Goal: Find specific page/section: Find specific page/section

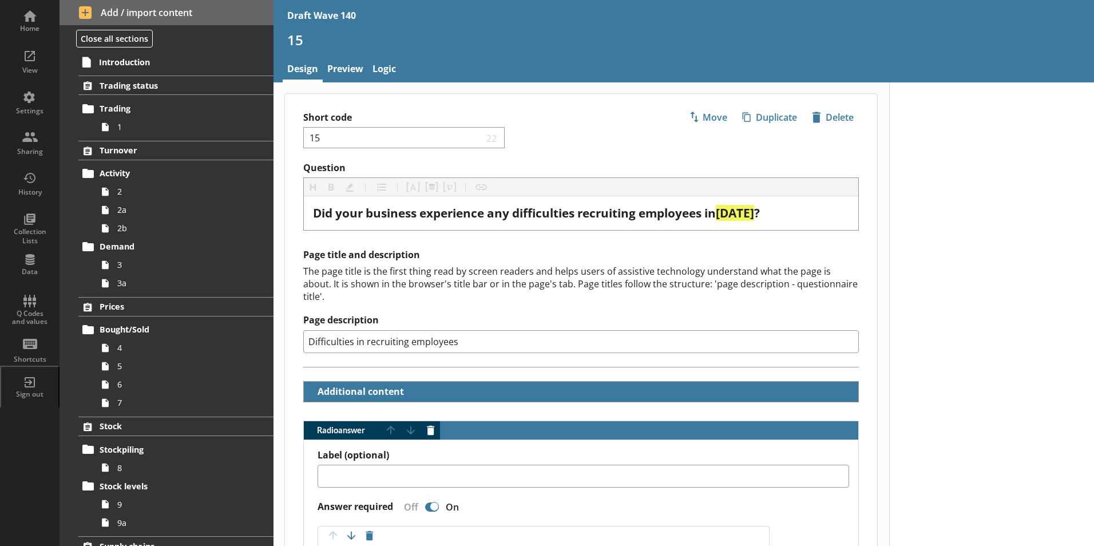
scroll to position [558, 0]
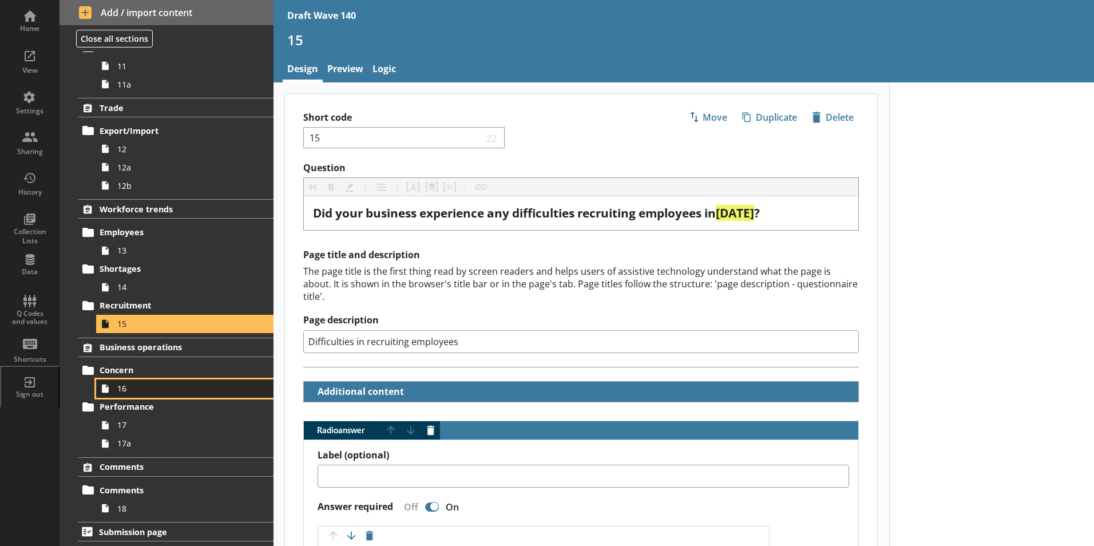
click at [126, 392] on span "16" at bounding box center [180, 388] width 127 height 11
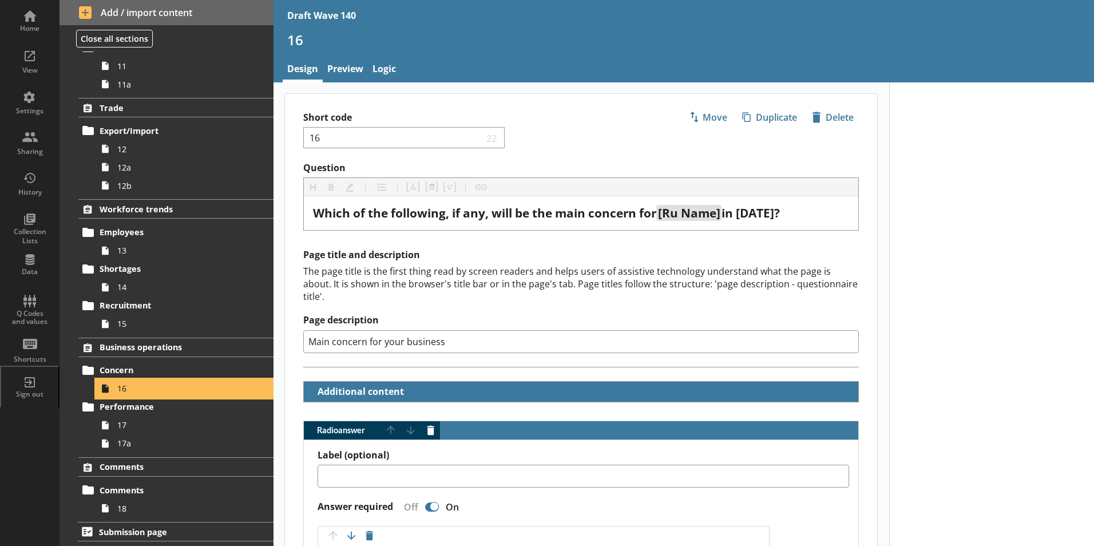
type textarea "x"
click at [347, 70] on link "Preview" at bounding box center [345, 70] width 45 height 25
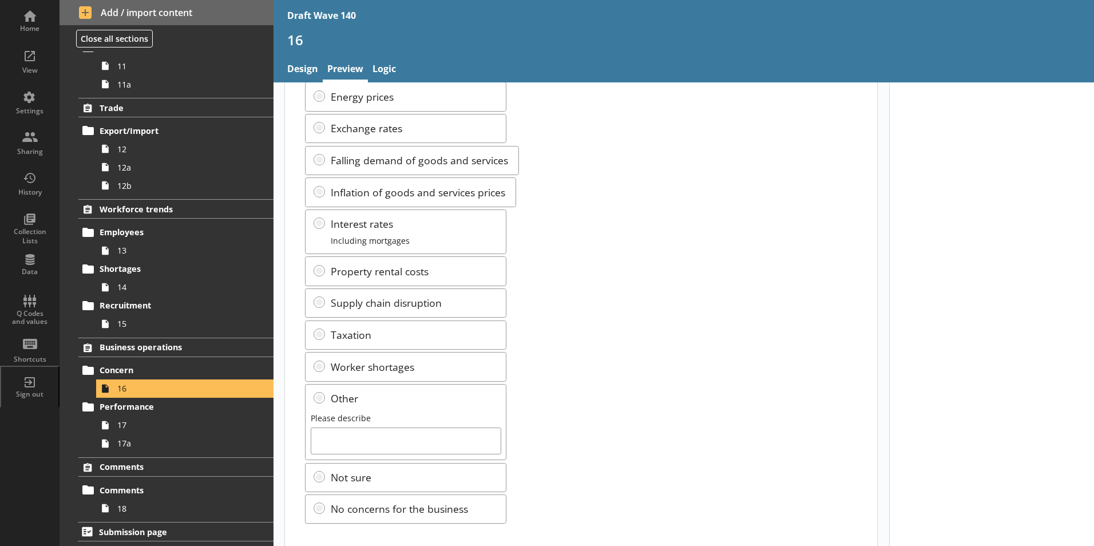
scroll to position [165, 0]
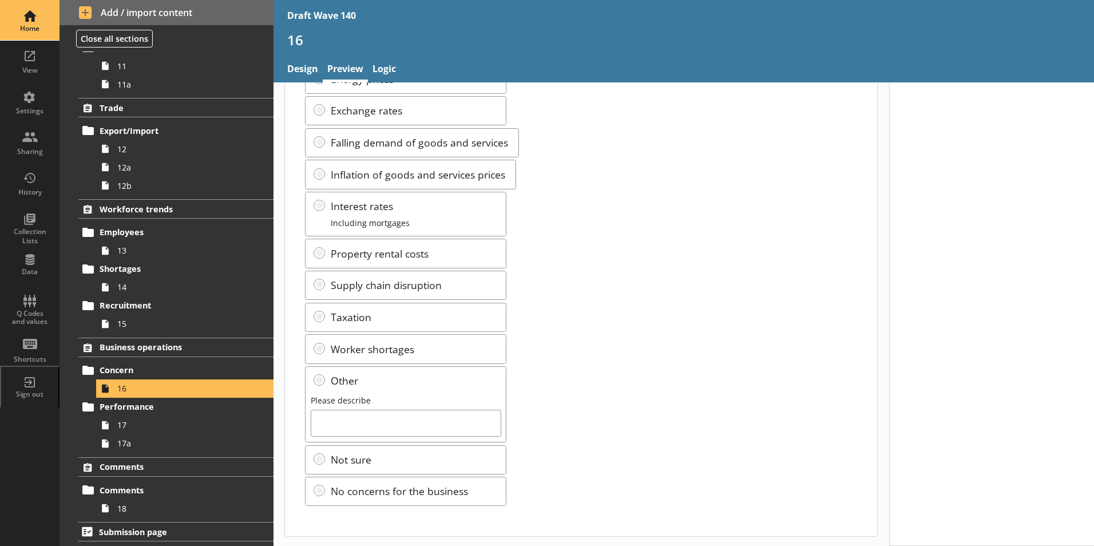
click at [27, 26] on div "Home" at bounding box center [30, 28] width 40 height 9
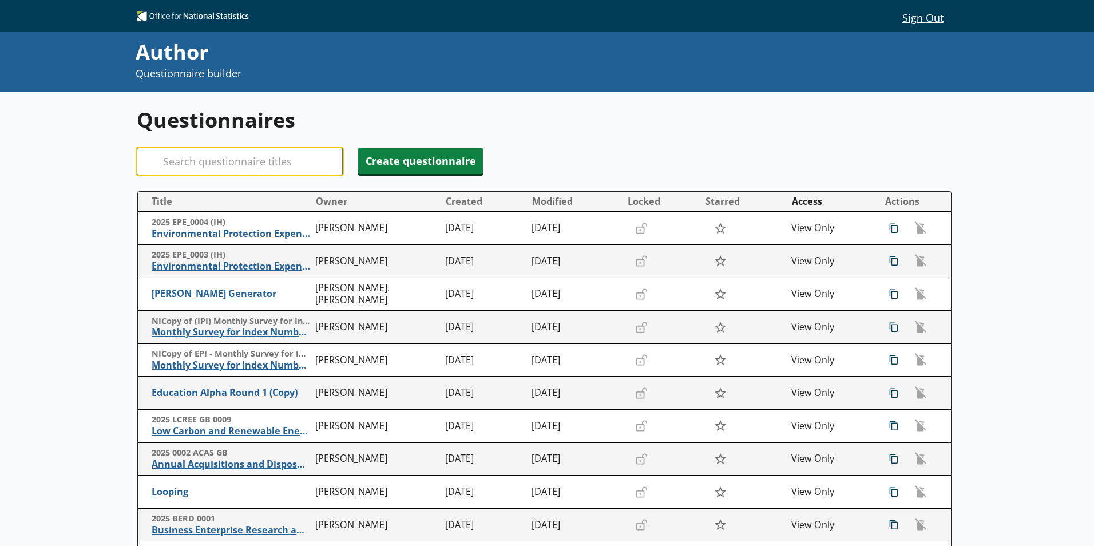
click at [184, 156] on input "Search" at bounding box center [240, 161] width 206 height 27
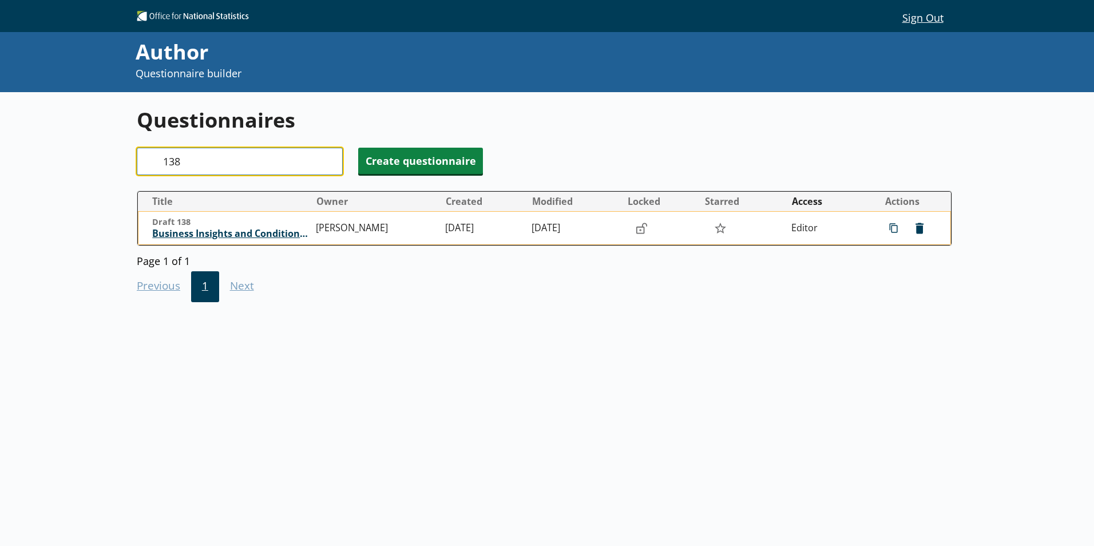
type input "138"
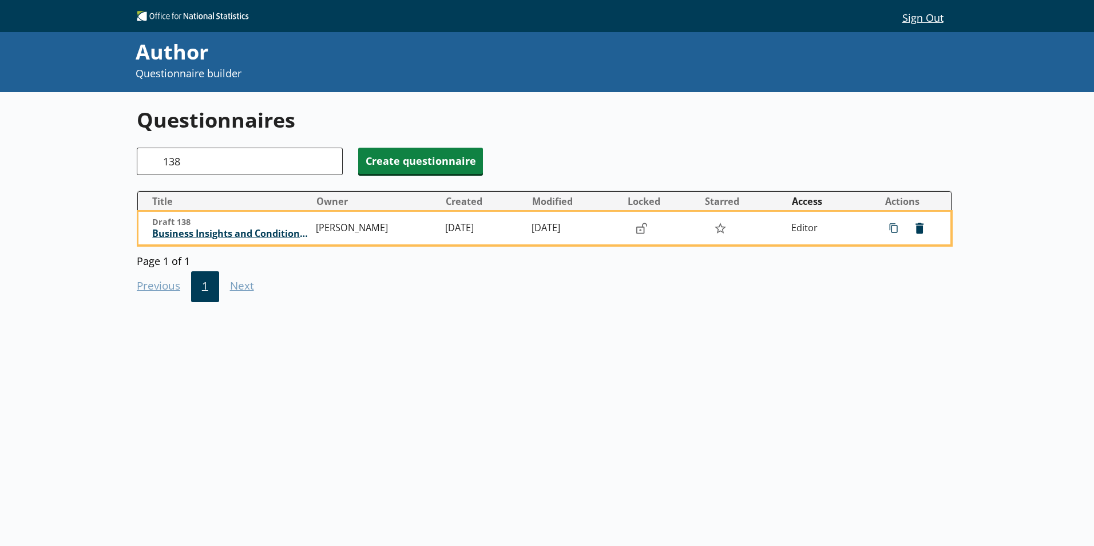
click at [263, 234] on span "Business Insights and Conditions Survey (BICS)" at bounding box center [231, 234] width 158 height 12
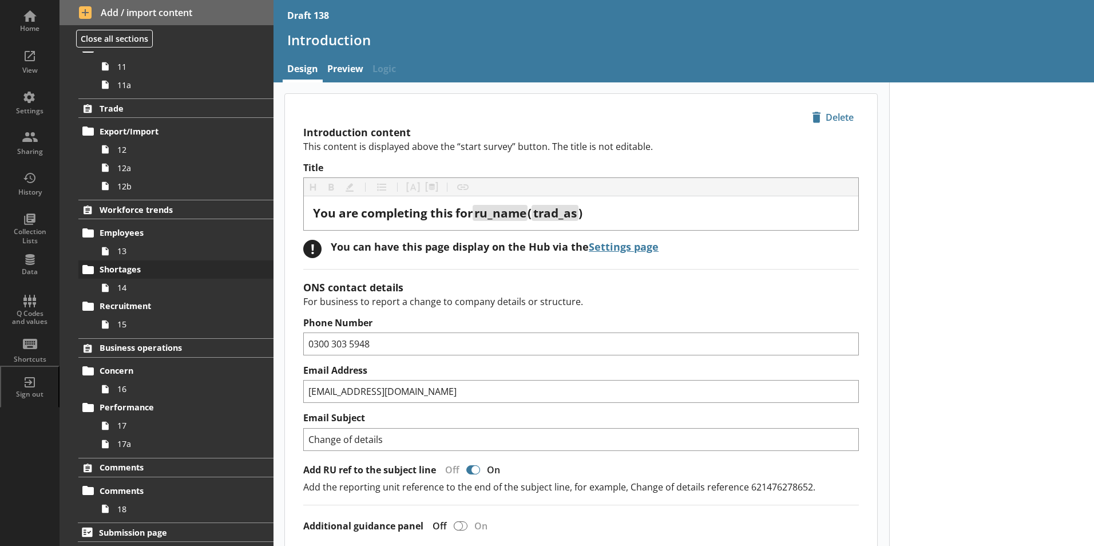
scroll to position [558, 0]
click at [120, 394] on span "16" at bounding box center [180, 388] width 127 height 11
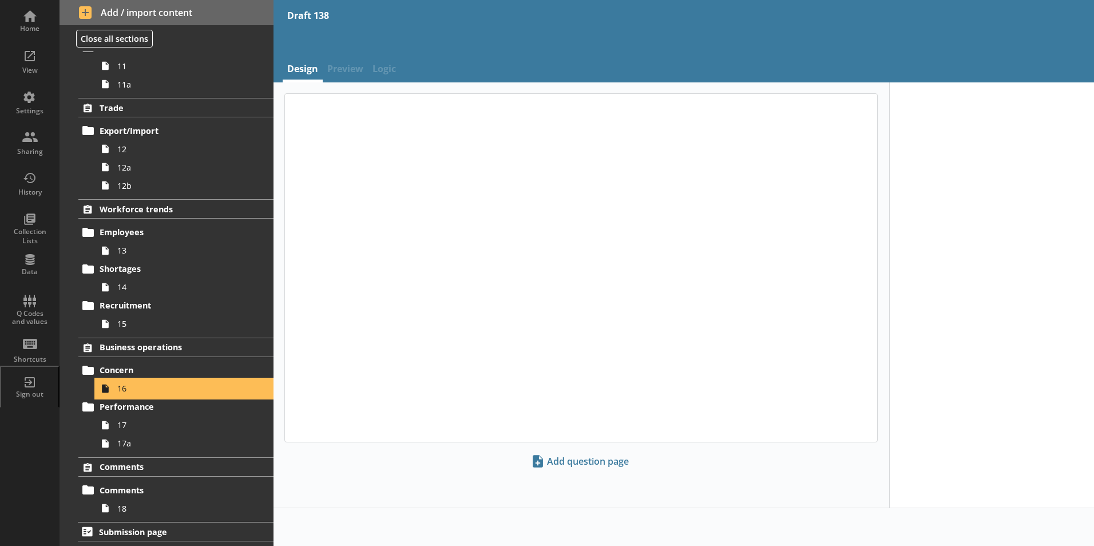
type textarea "x"
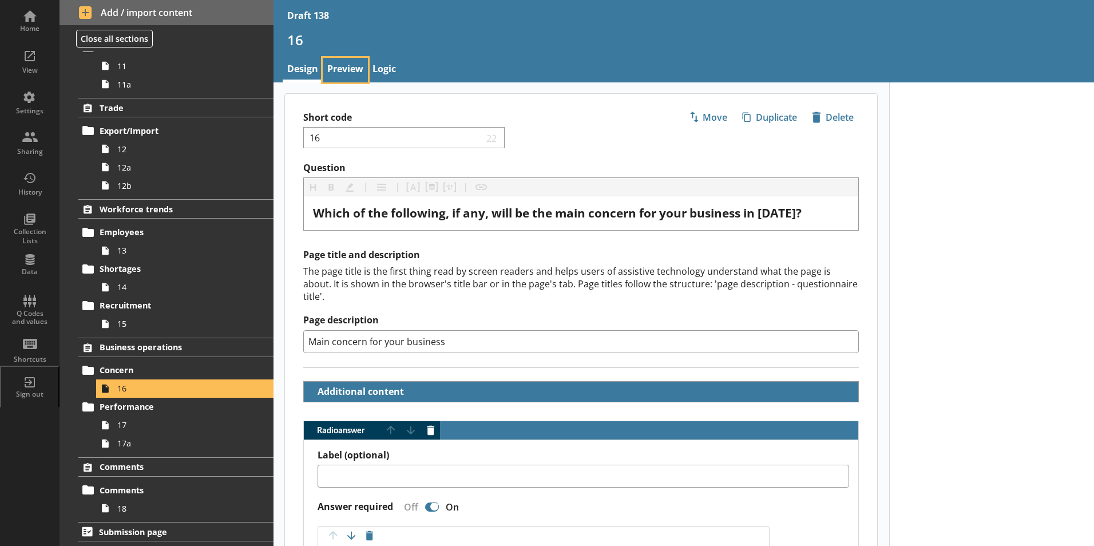
click at [351, 69] on link "Preview" at bounding box center [345, 70] width 45 height 25
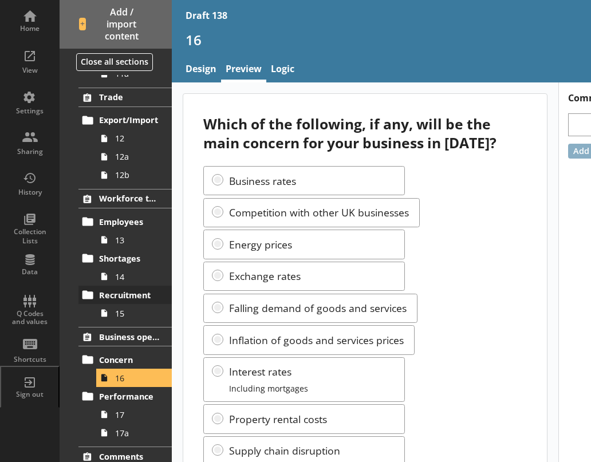
scroll to position [665, 0]
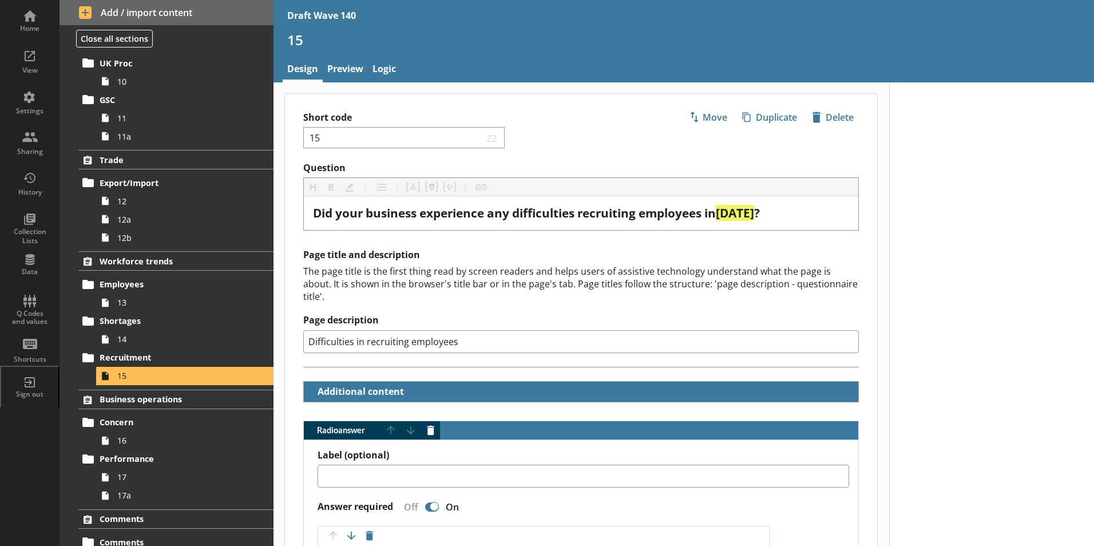
scroll to position [558, 0]
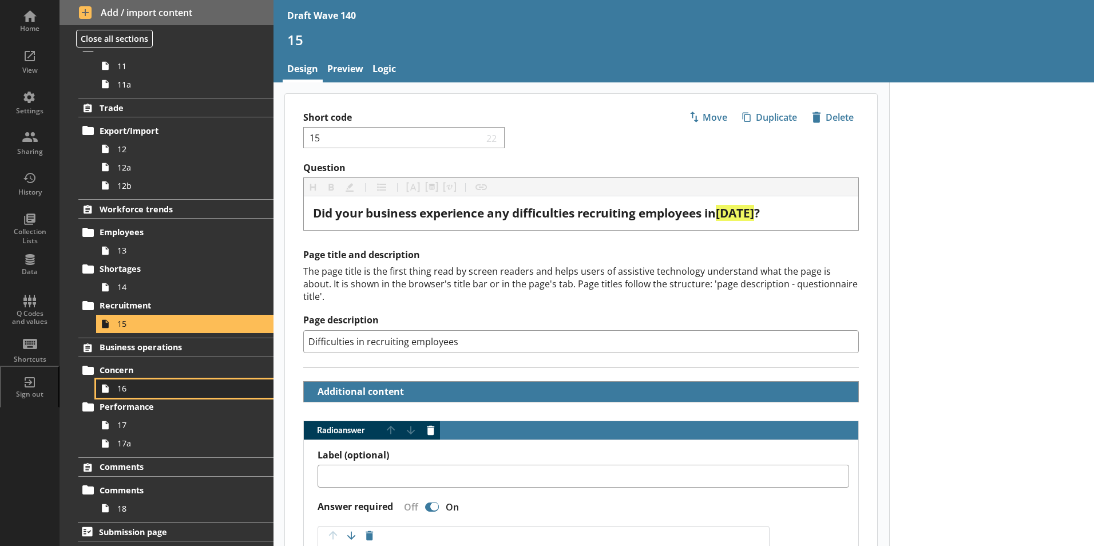
click at [128, 389] on span "16" at bounding box center [180, 388] width 127 height 11
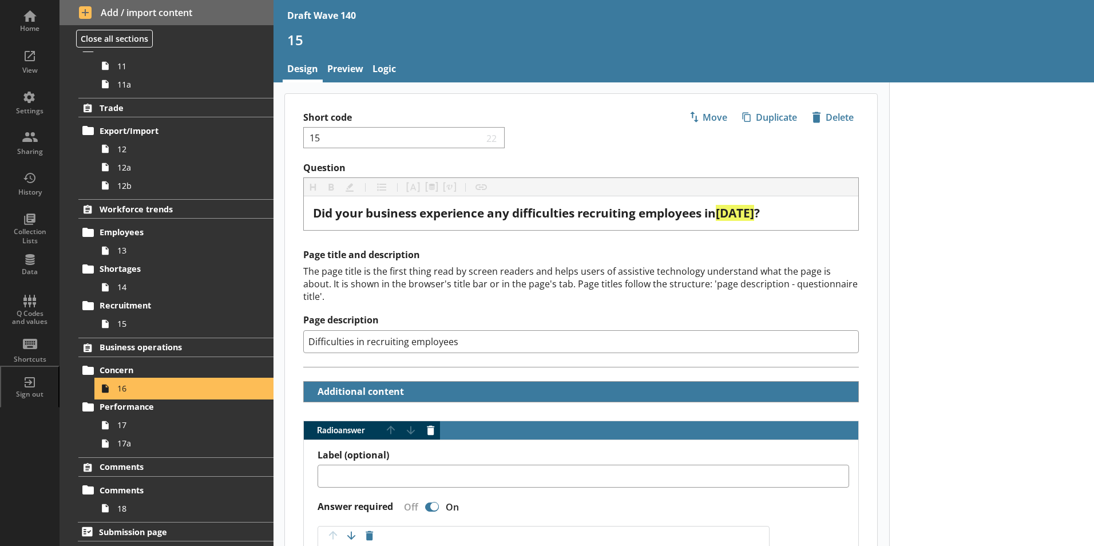
type textarea "x"
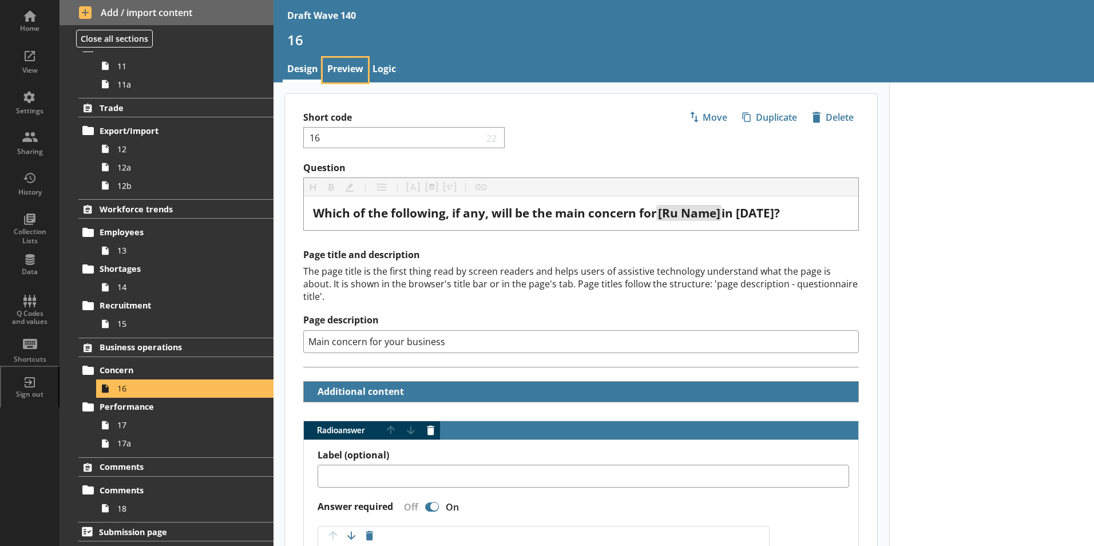
click at [355, 69] on link "Preview" at bounding box center [345, 70] width 45 height 25
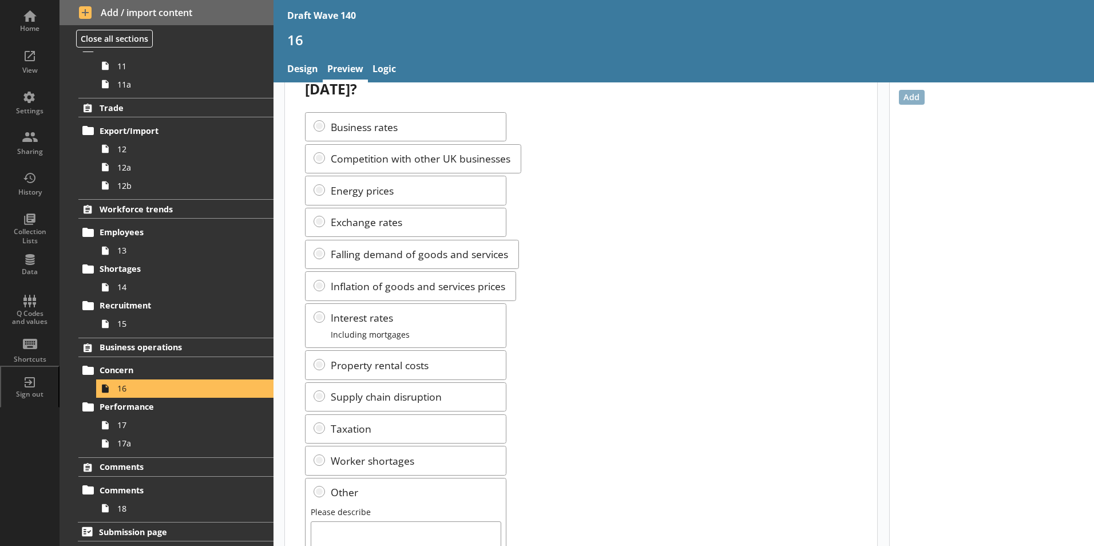
scroll to position [165, 0]
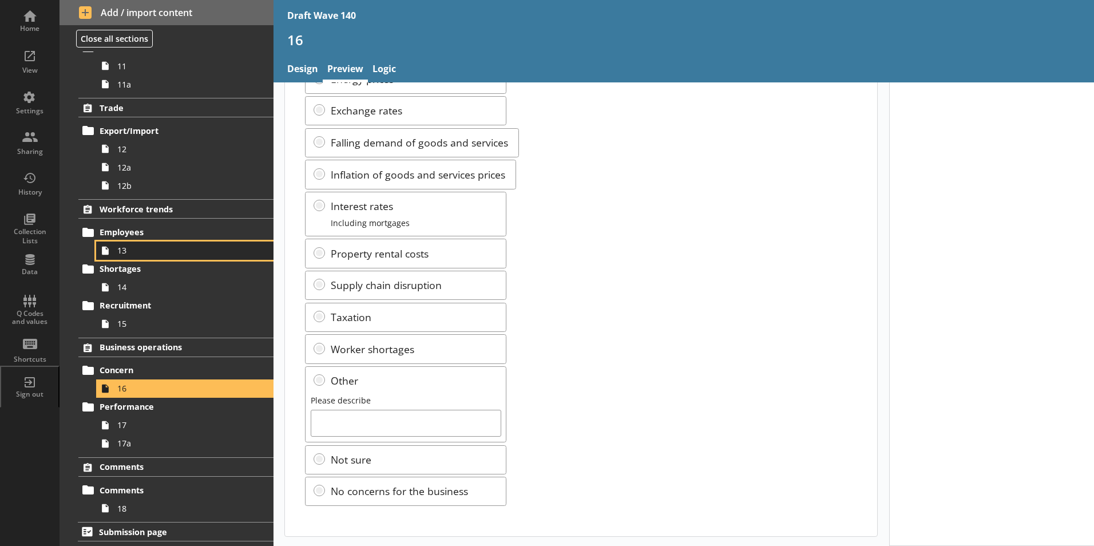
click at [120, 251] on span "13" at bounding box center [180, 250] width 127 height 11
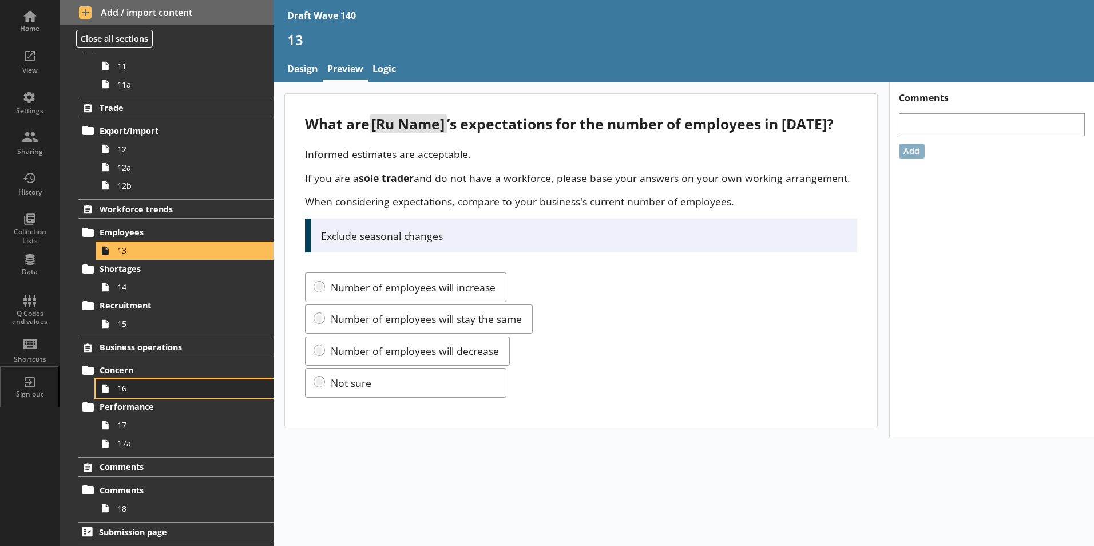
click at [119, 392] on span "16" at bounding box center [180, 388] width 127 height 11
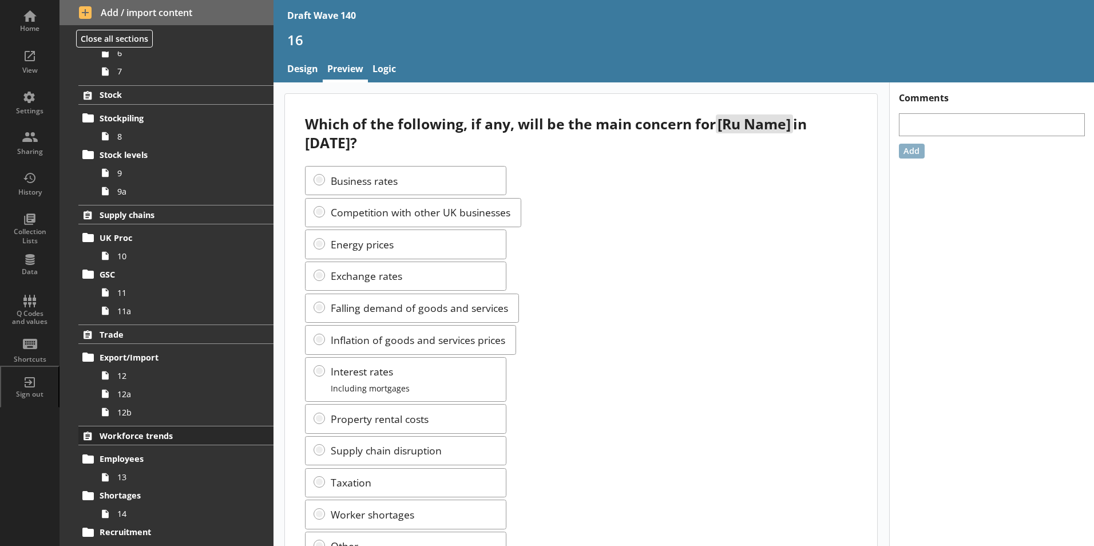
scroll to position [329, 0]
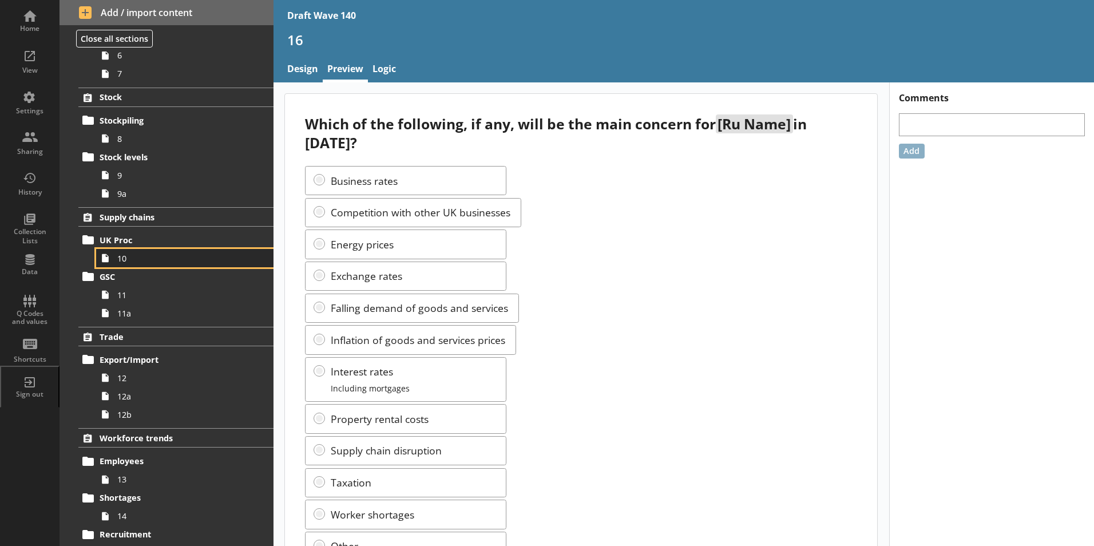
click at [124, 260] on span "10" at bounding box center [180, 258] width 127 height 11
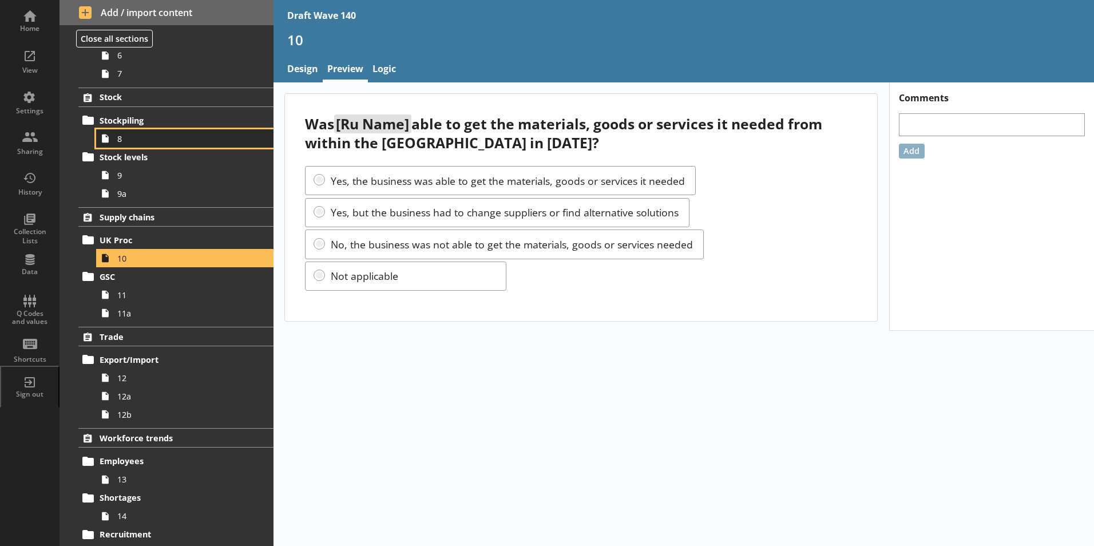
click at [120, 140] on span "8" at bounding box center [180, 138] width 127 height 11
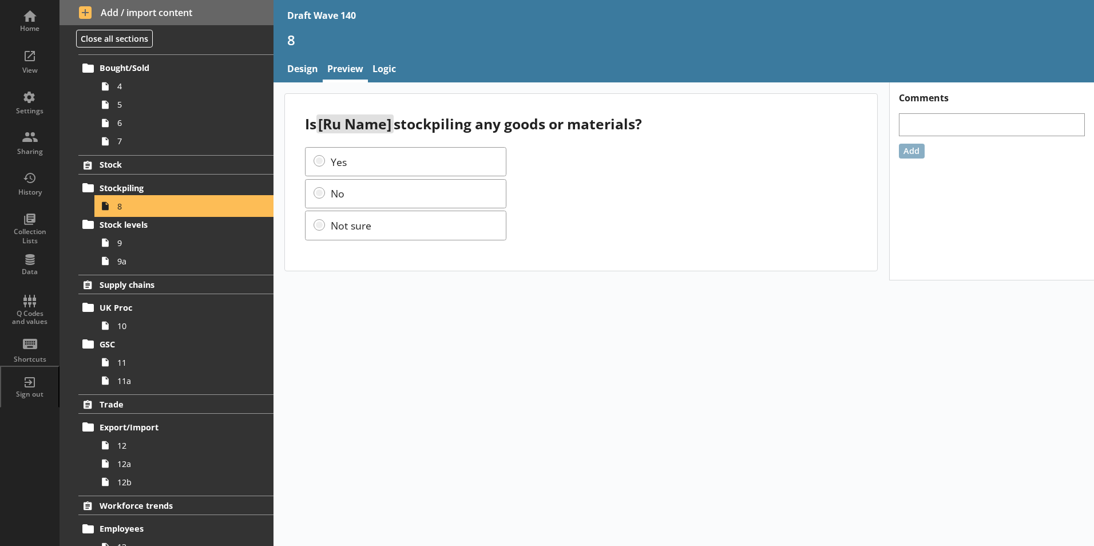
scroll to position [157, 0]
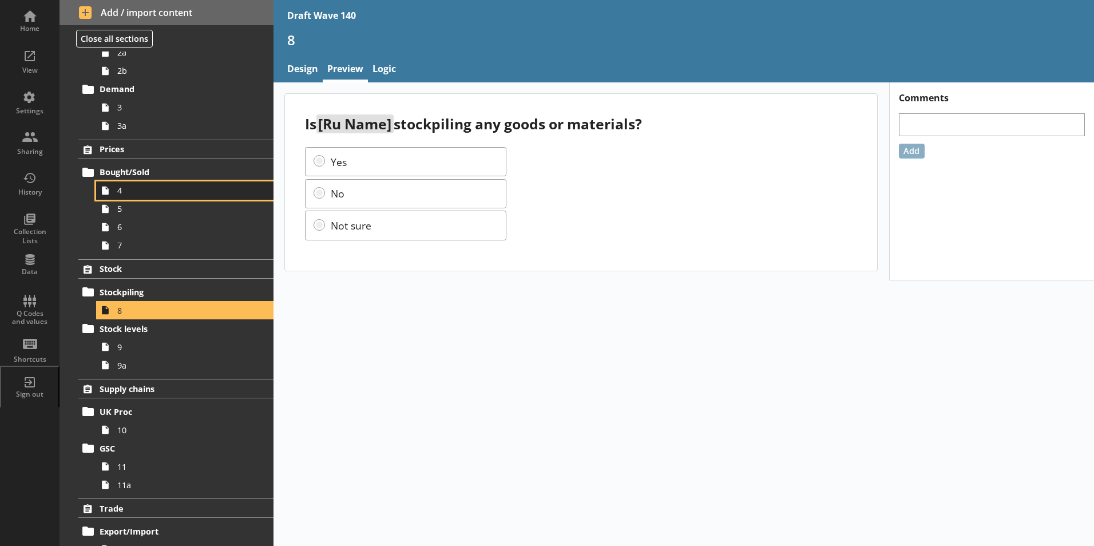
click at [123, 190] on span "4" at bounding box center [180, 190] width 127 height 11
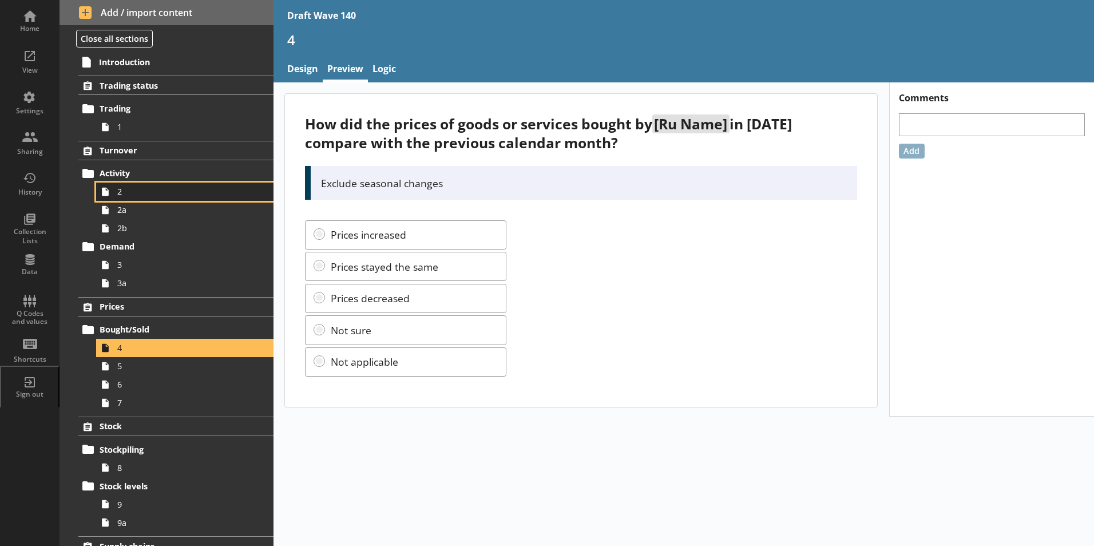
click at [119, 195] on span "2" at bounding box center [180, 191] width 127 height 11
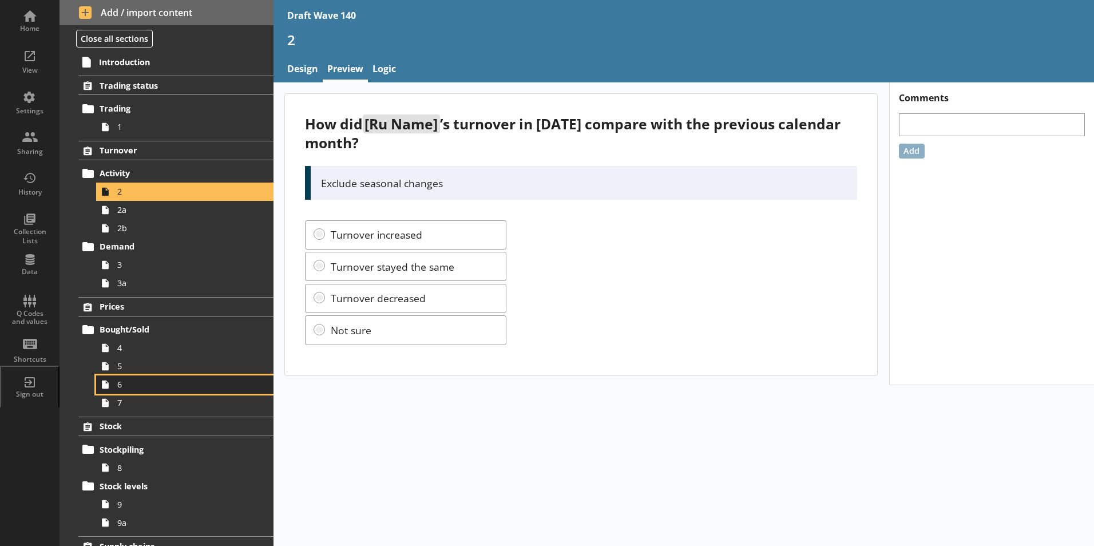
click at [121, 388] on span "6" at bounding box center [180, 384] width 127 height 11
